Goal: Task Accomplishment & Management: Use online tool/utility

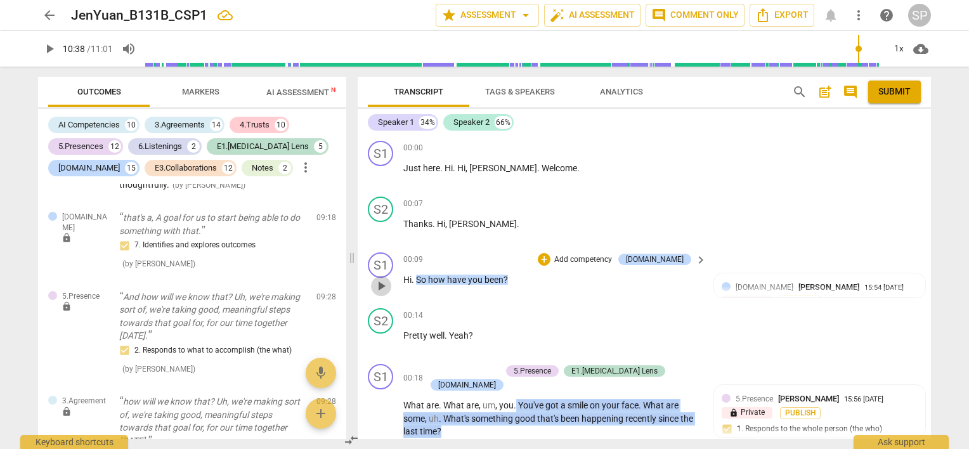
click at [382, 279] on span "play_arrow" at bounding box center [381, 286] width 15 height 15
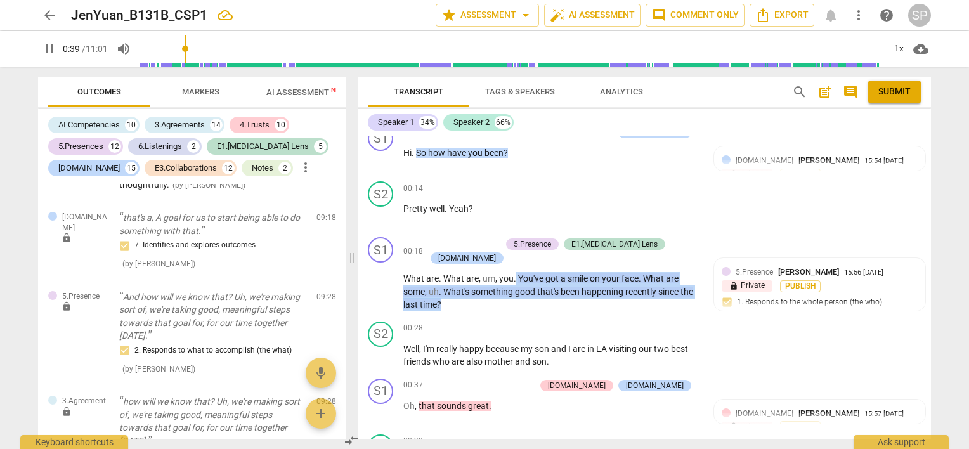
scroll to position [431, 0]
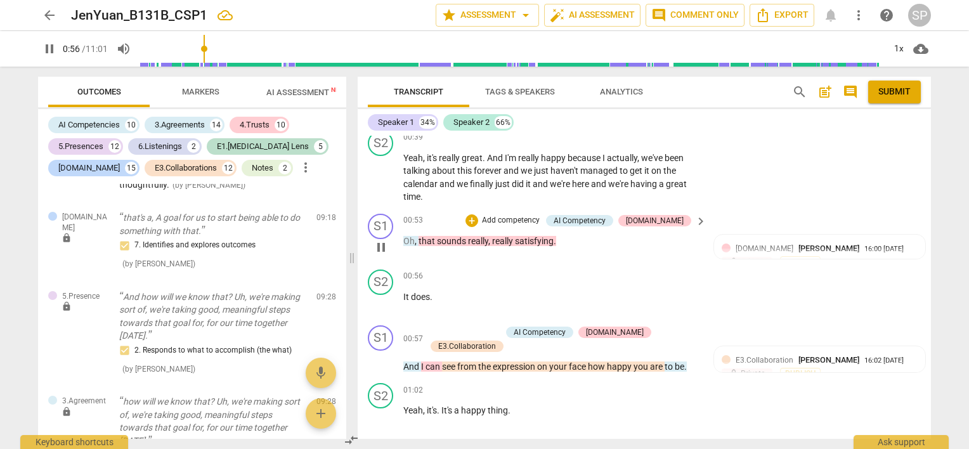
click at [383, 240] on span "pause" at bounding box center [381, 247] width 15 height 15
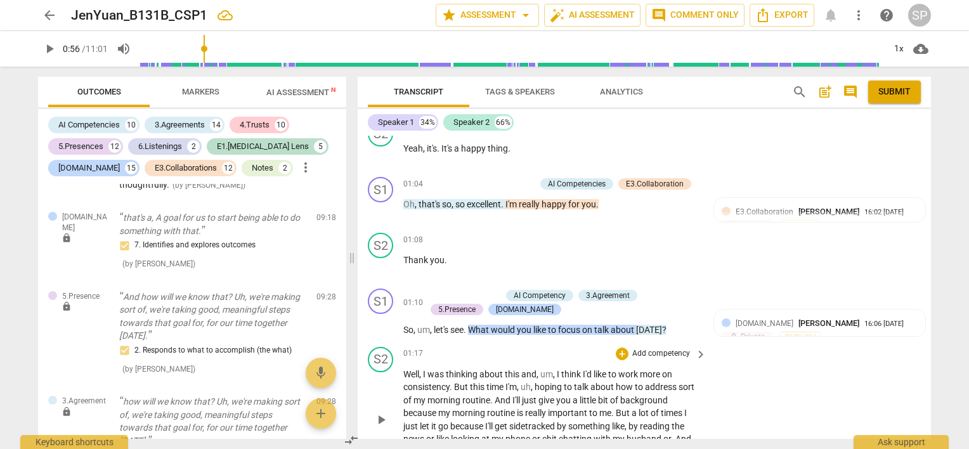
scroll to position [571, 0]
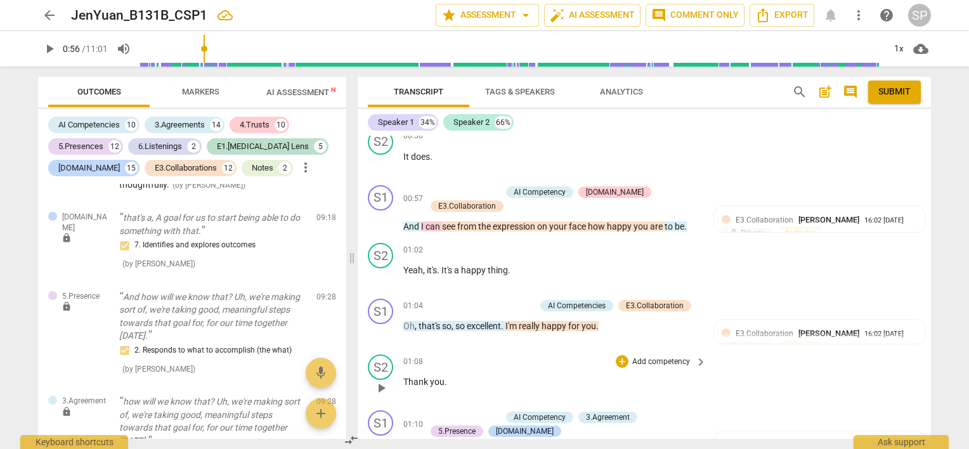
click at [512, 356] on div "01:08 + Add competency keyboard_arrow_right Thank you ." at bounding box center [555, 378] width 305 height 46
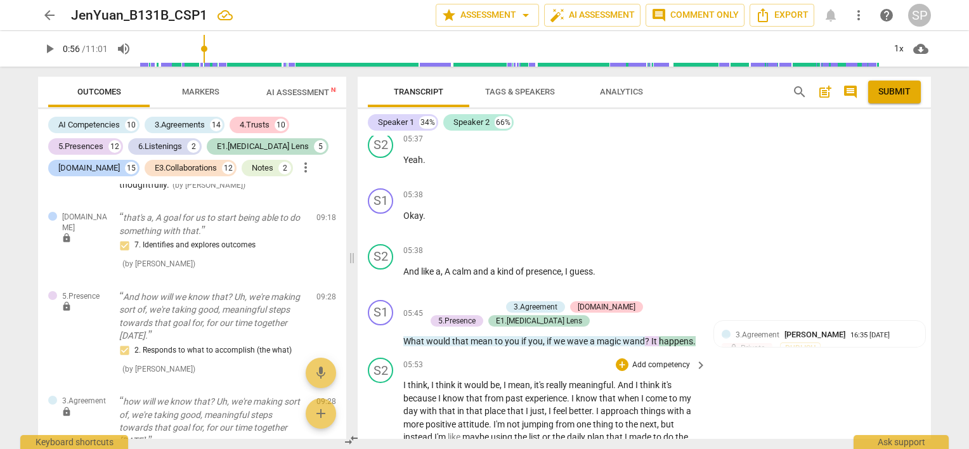
scroll to position [2157, 0]
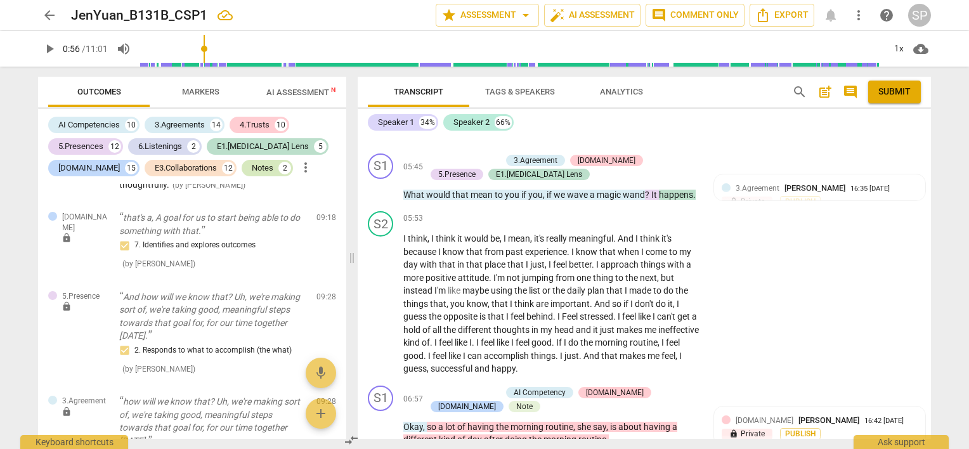
click at [242, 167] on div "Notes 2" at bounding box center [267, 168] width 51 height 16
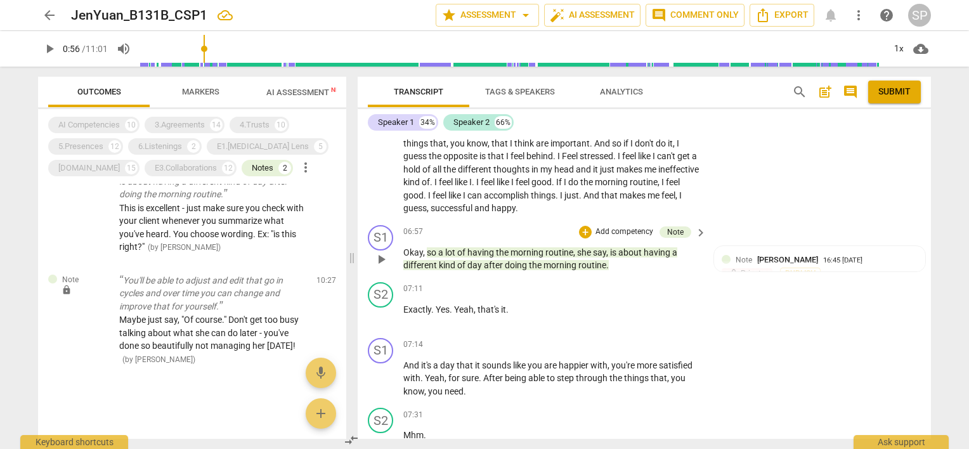
scroll to position [2251, 0]
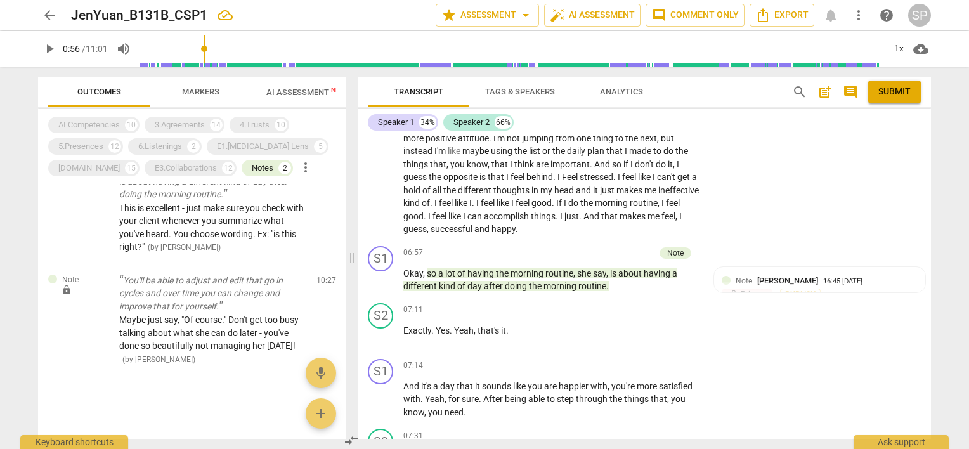
type input "57"
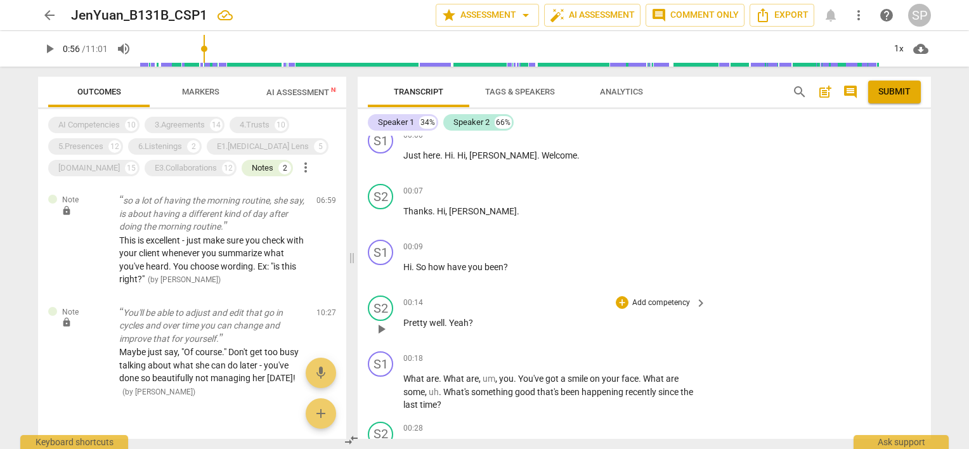
scroll to position [0, 0]
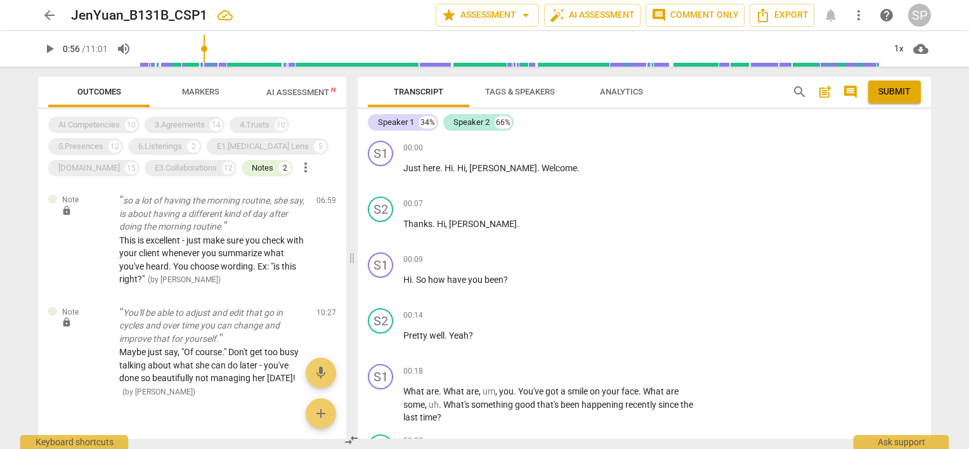
click at [821, 91] on span "post_add" at bounding box center [825, 91] width 15 height 15
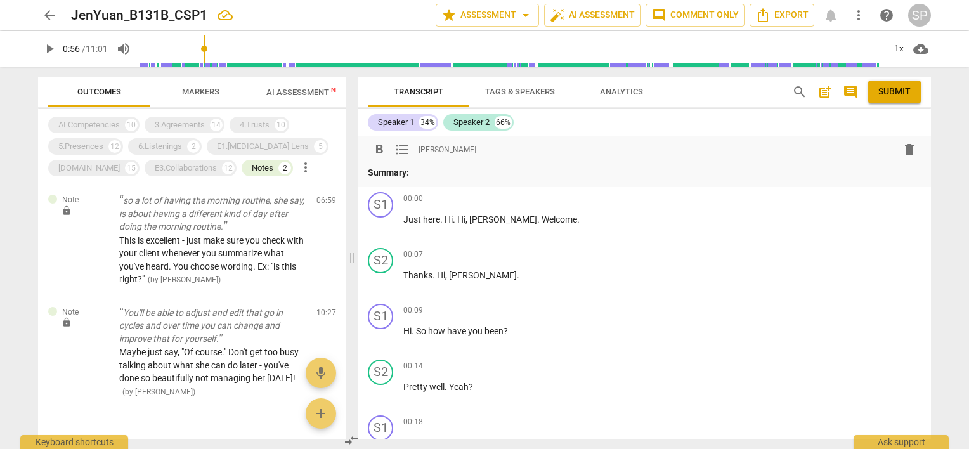
click at [476, 150] on div "format_bold format_list_bulleted [PERSON_NAME] delete" at bounding box center [644, 149] width 553 height 23
click at [428, 151] on span "[PERSON_NAME]" at bounding box center [448, 150] width 58 height 11
click at [423, 167] on p "Summary:" at bounding box center [644, 172] width 553 height 13
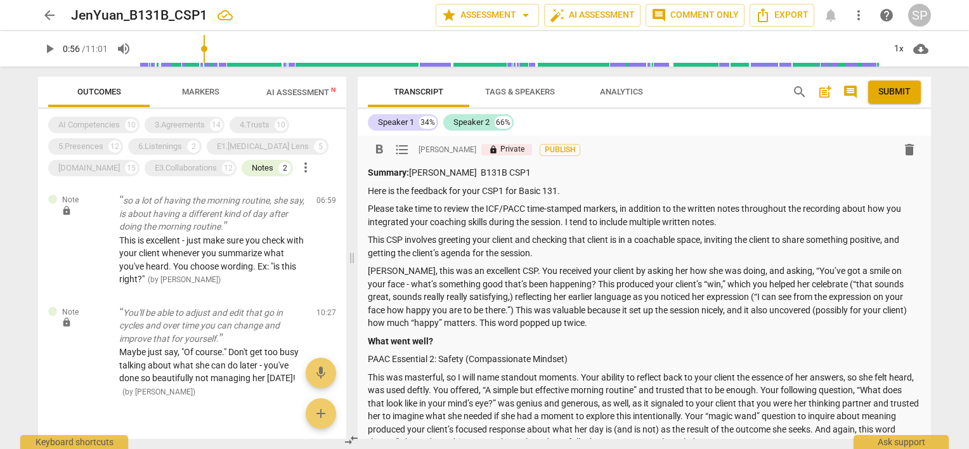
click at [593, 174] on p "Summary: [PERSON_NAME] B131B CSP1" at bounding box center [644, 172] width 553 height 13
click at [561, 189] on p "Here is the feedback for your CSP1 for Basic 131." at bounding box center [644, 191] width 553 height 13
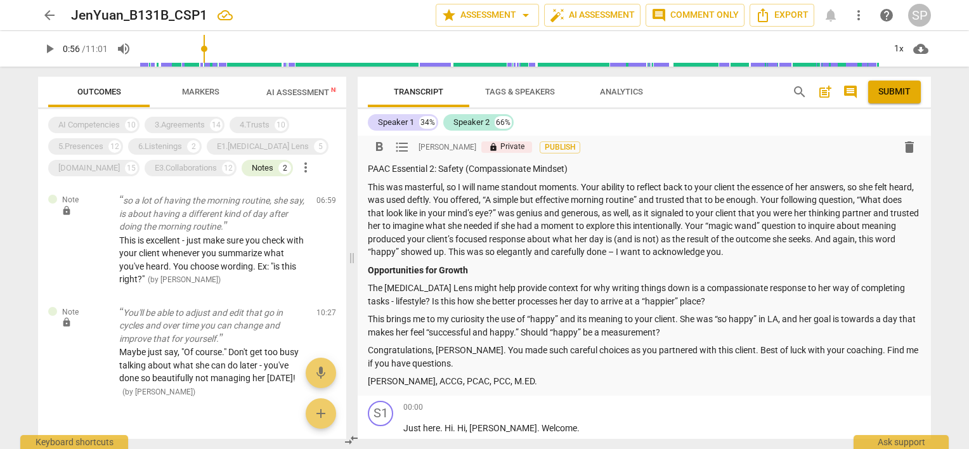
scroll to position [127, 0]
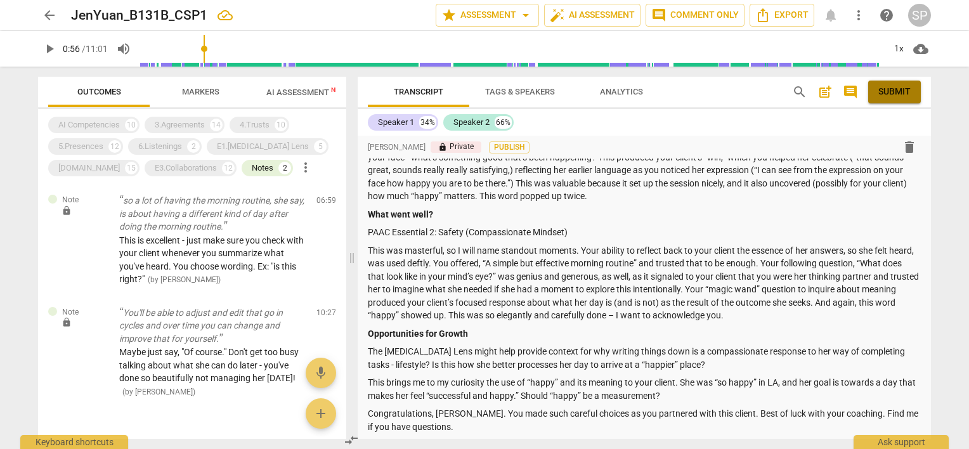
click at [884, 97] on span "Submit" at bounding box center [895, 92] width 32 height 13
click at [51, 15] on span "arrow_back" at bounding box center [49, 15] width 15 height 15
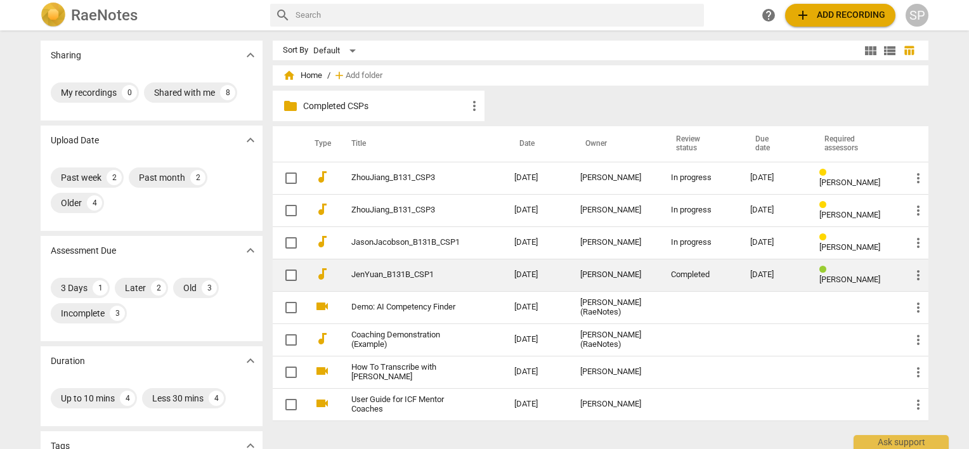
click at [919, 276] on span "more_vert" at bounding box center [918, 275] width 15 height 15
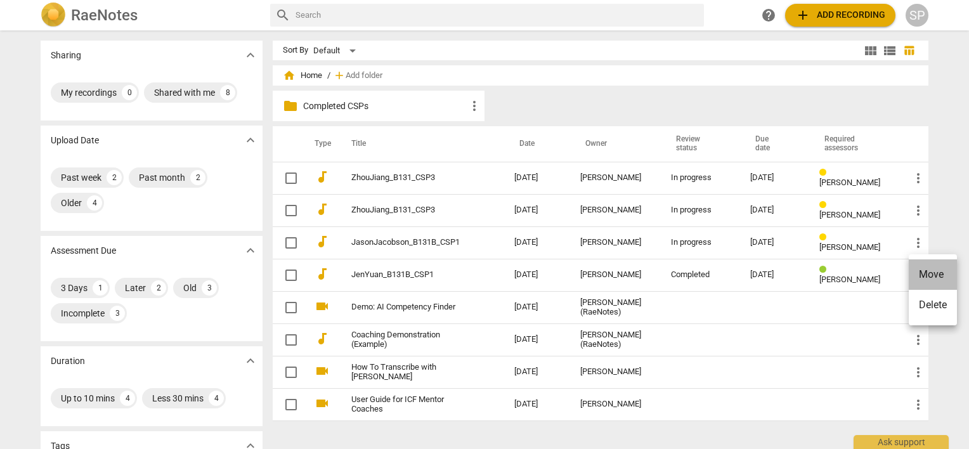
click at [919, 275] on li "Move" at bounding box center [933, 274] width 48 height 30
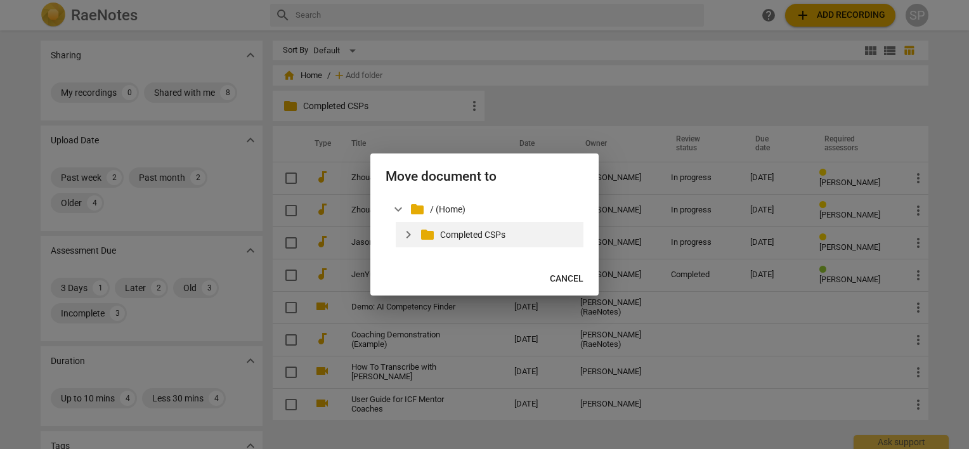
click at [492, 235] on p "Completed CSPs" at bounding box center [509, 234] width 138 height 13
